Goal: Find specific page/section: Find specific page/section

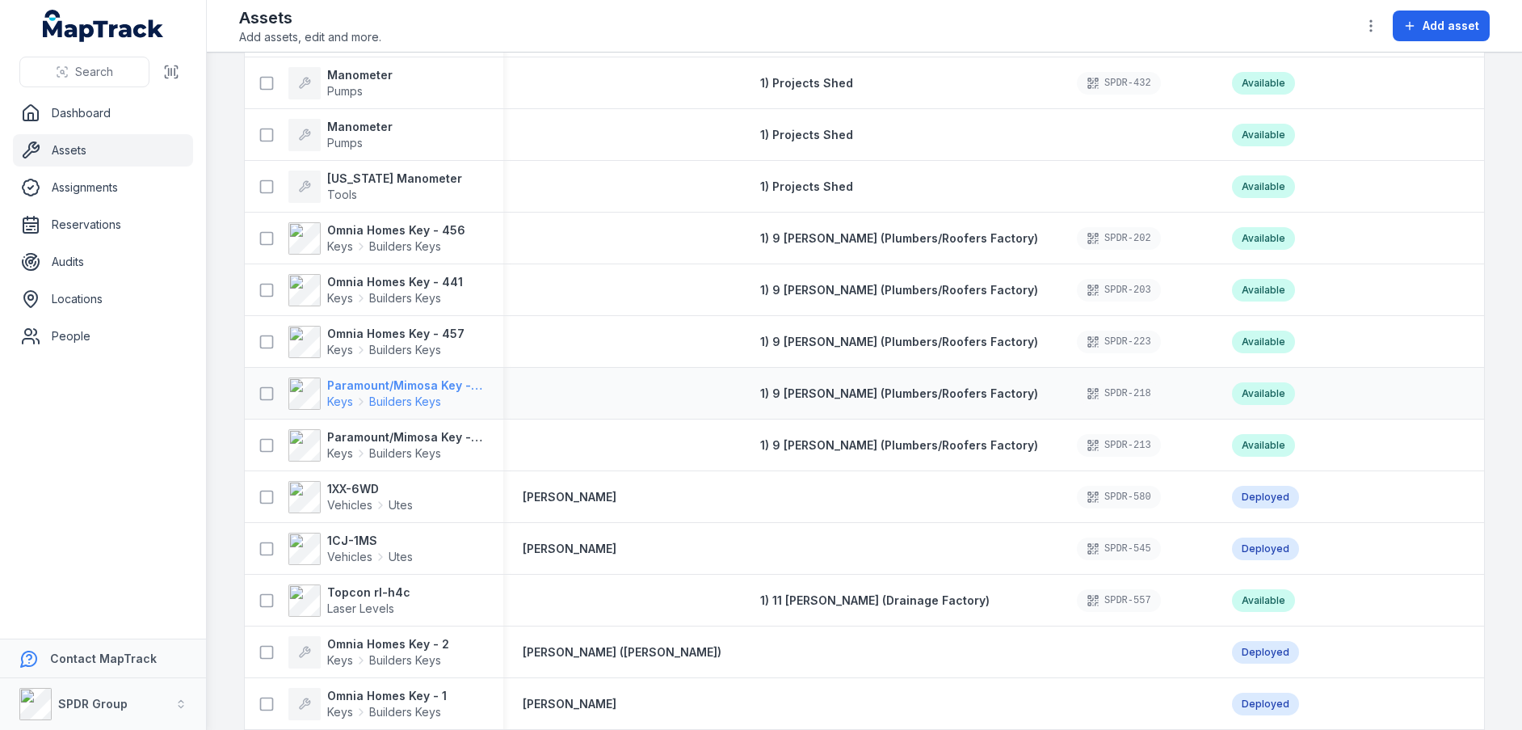
scroll to position [404, 0]
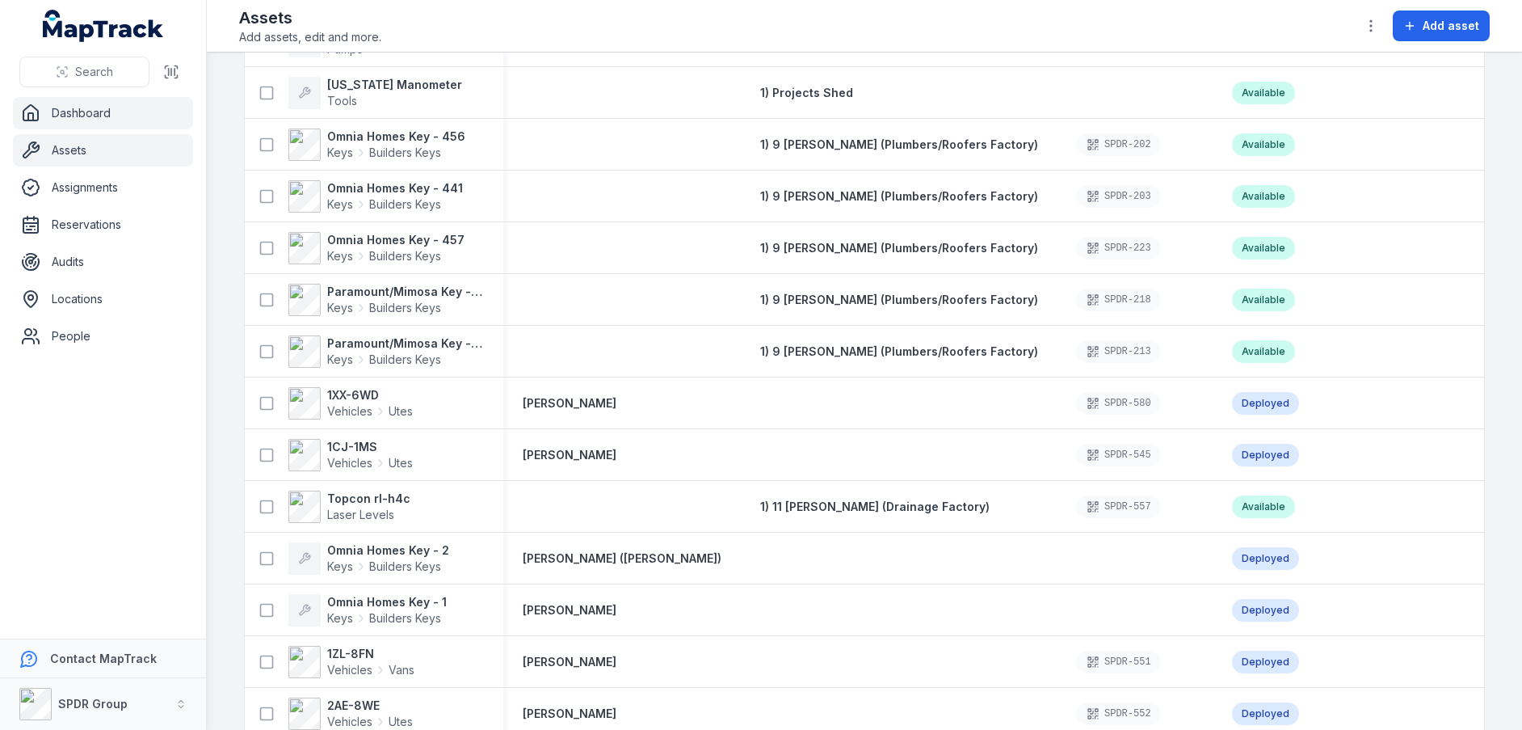
click at [99, 117] on link "Dashboard" at bounding box center [103, 113] width 180 height 32
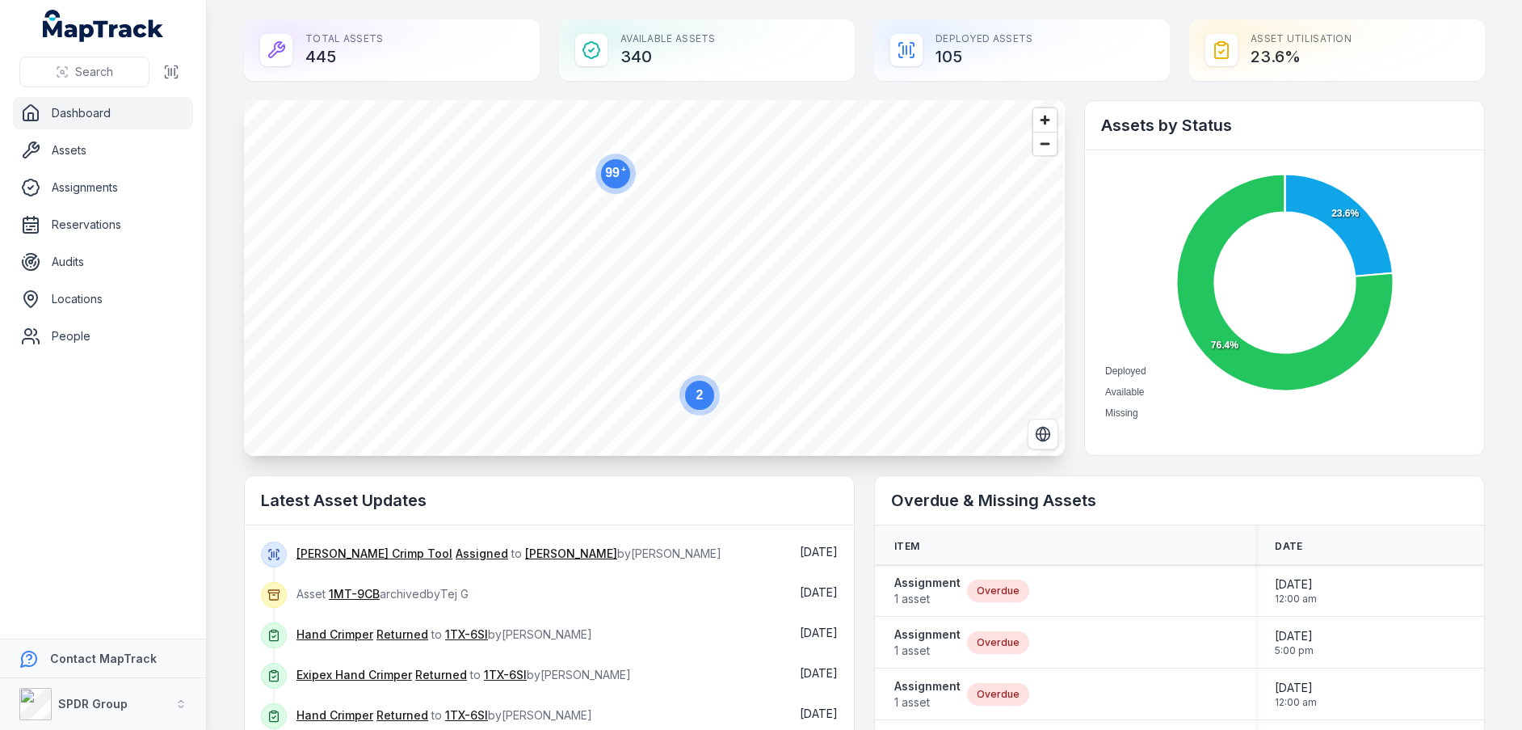
click at [357, 41] on div "Total Assets 445" at bounding box center [392, 49] width 296 height 61
click at [318, 40] on div "Total Assets 445" at bounding box center [392, 49] width 296 height 61
click at [272, 48] on icon at bounding box center [276, 49] width 19 height 19
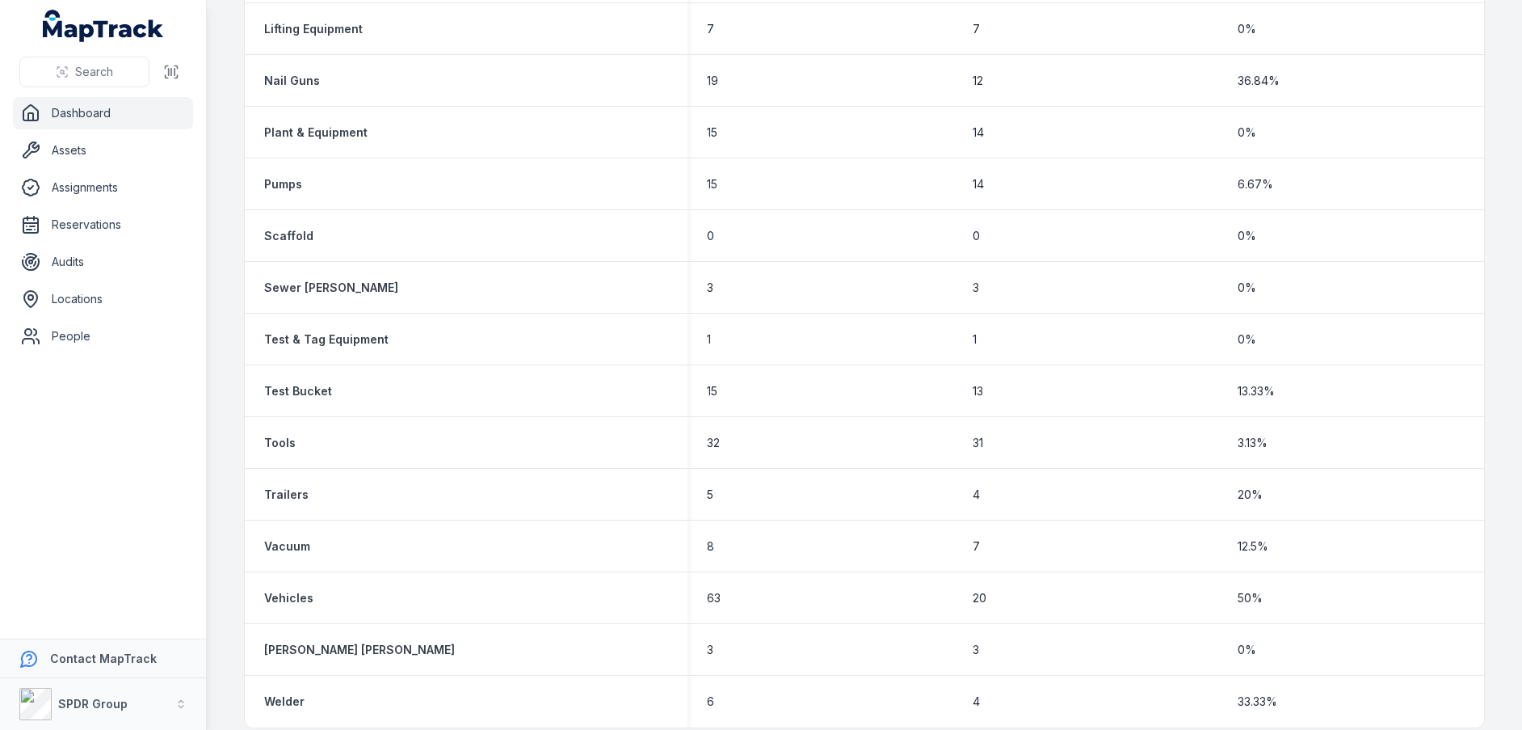
scroll to position [1695, 0]
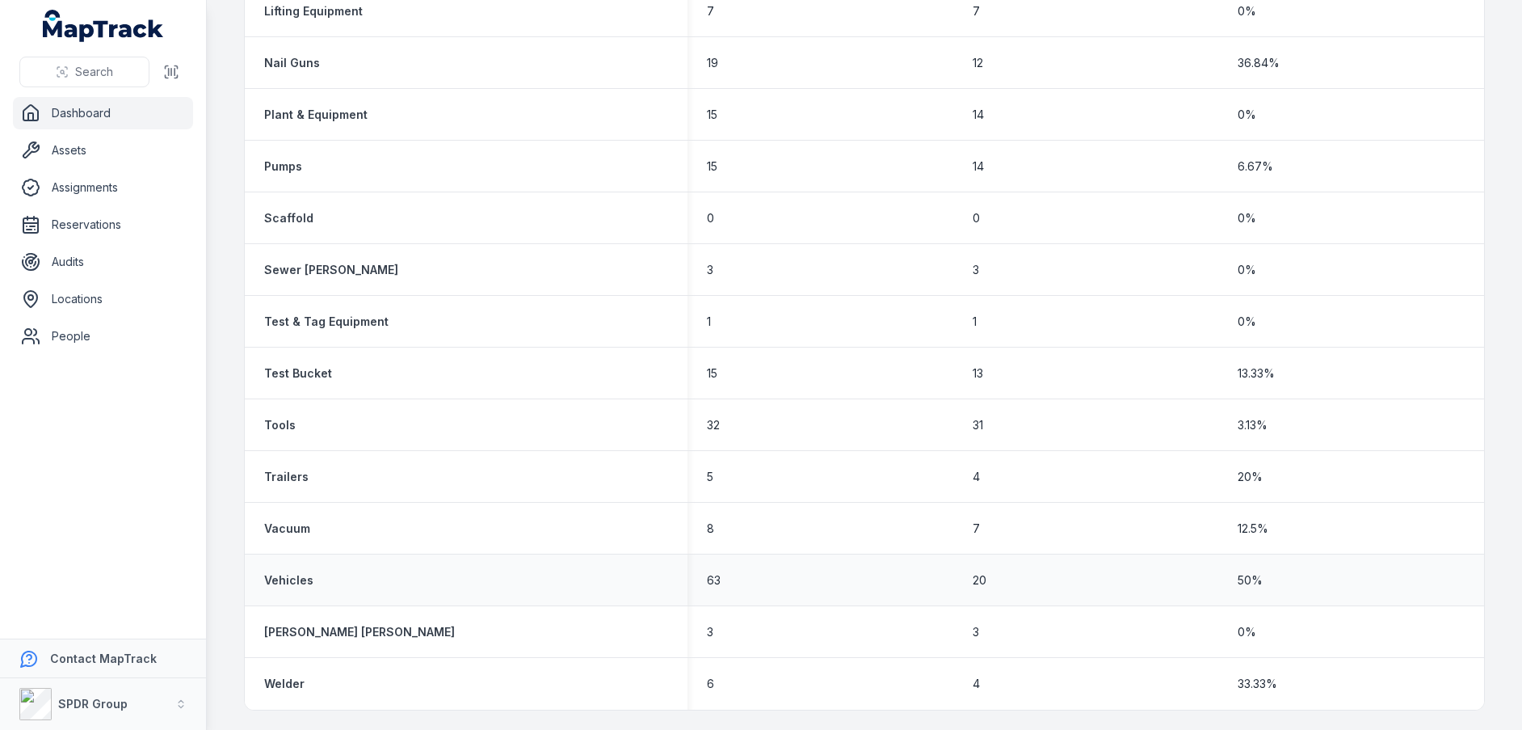
click at [672, 579] on div "Vehicles" at bounding box center [466, 580] width 443 height 29
click at [427, 569] on div "Vehicles" at bounding box center [466, 580] width 443 height 29
click at [713, 580] on span "63" at bounding box center [714, 580] width 14 height 16
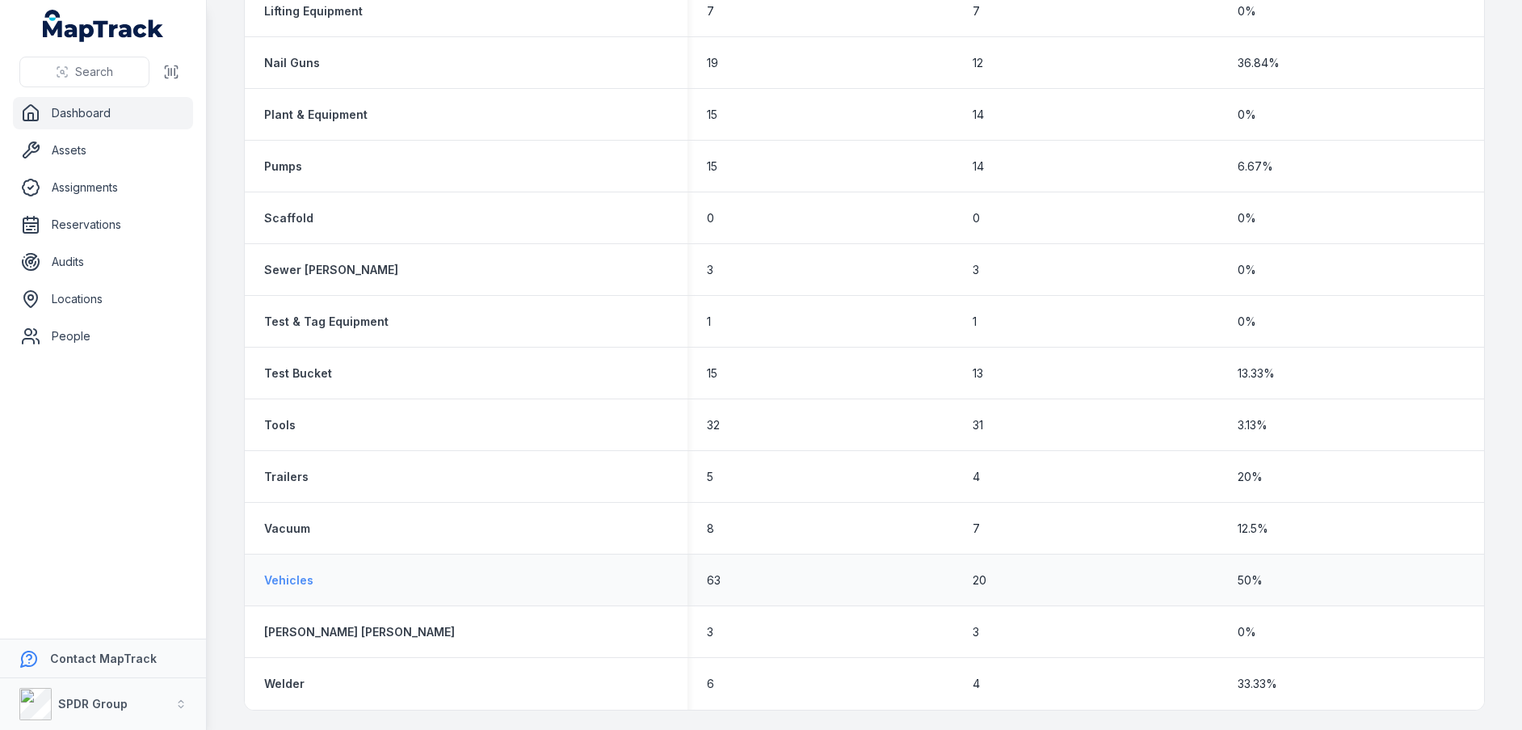
click at [293, 579] on strong "Vehicles" at bounding box center [288, 580] width 49 height 16
click at [294, 578] on strong "Vehicles" at bounding box center [288, 580] width 49 height 16
